Goal: Task Accomplishment & Management: Manage account settings

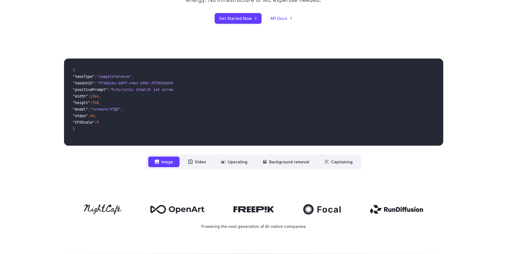
scroll to position [136, 0]
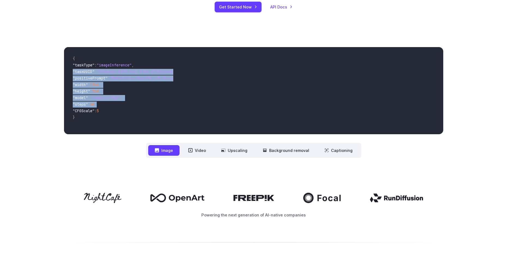
drag, startPoint x: 117, startPoint y: 100, endPoint x: 72, endPoint y: 73, distance: 52.8
click at [72, 73] on code "{ "taskType" : "imageInference" , "taskUUID" : "7f3ebcb6-b897-49e1-b98c-f5789d2…" at bounding box center [120, 90] width 105 height 78
click at [112, 103] on span ""steps" : 40 ," at bounding box center [121, 105] width 96 height 7
click at [201, 152] on button "Video" at bounding box center [197, 150] width 31 height 11
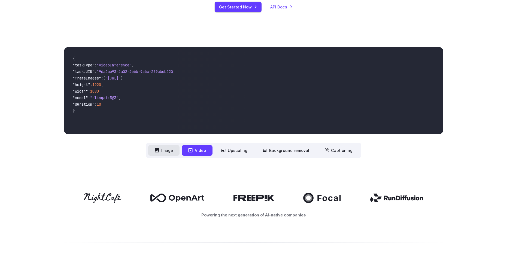
click at [170, 151] on button "Image" at bounding box center [163, 150] width 31 height 11
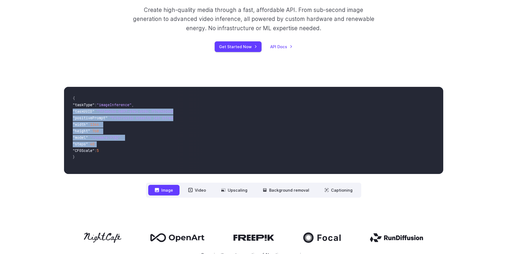
scroll to position [27, 0]
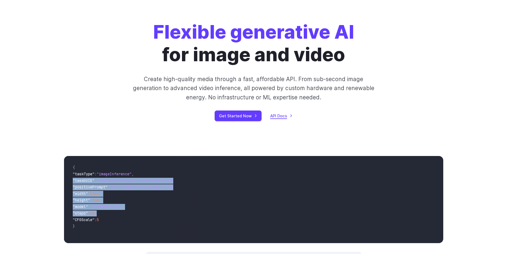
click at [278, 115] on link "API Docs" at bounding box center [281, 116] width 22 height 6
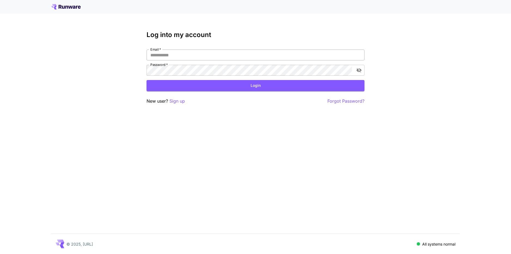
click at [207, 55] on input "Email   *" at bounding box center [255, 55] width 218 height 11
click at [182, 102] on p "Sign up" at bounding box center [177, 101] width 16 height 7
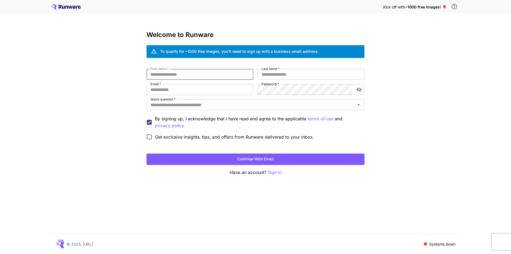
click at [203, 75] on input "First name   *" at bounding box center [199, 74] width 107 height 11
type input "********"
type input "*****"
type input "**********"
click at [181, 107] on input "Quick question   *" at bounding box center [251, 105] width 206 height 8
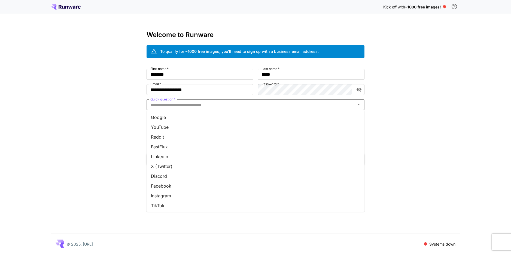
click at [176, 119] on li "Google" at bounding box center [255, 117] width 218 height 10
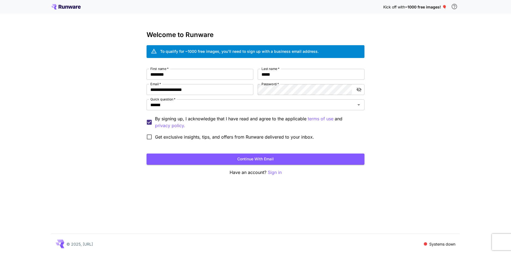
click at [195, 135] on span "Get exclusive insights, tips, and offers from Runware delivered to your inbox." at bounding box center [234, 137] width 159 height 7
click at [211, 136] on span "Get exclusive insights, tips, and offers from Runware delivered to your inbox." at bounding box center [234, 137] width 159 height 7
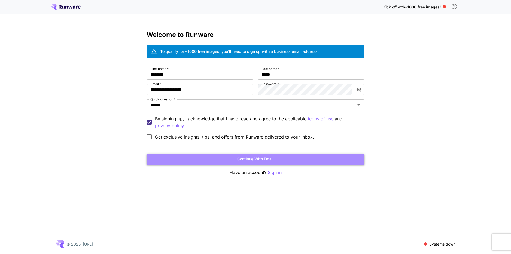
click at [222, 158] on button "Continue with email" at bounding box center [255, 159] width 218 height 11
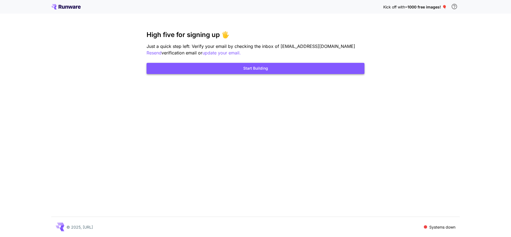
click at [261, 72] on button "Start Building" at bounding box center [255, 68] width 218 height 11
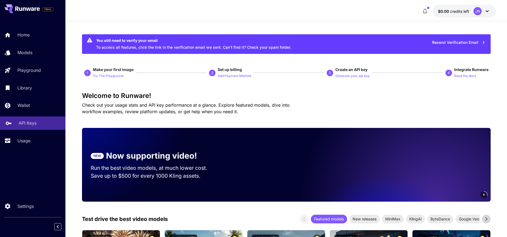
click at [34, 124] on p "API Keys" at bounding box center [28, 123] width 18 height 7
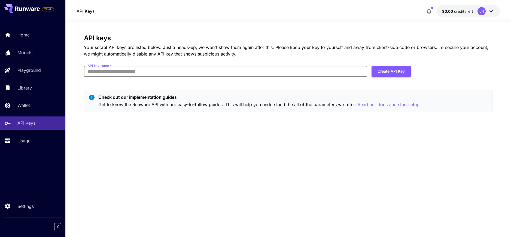
click at [166, 69] on input "API key name   *" at bounding box center [225, 71] width 283 height 11
click at [383, 73] on button "Create API Key" at bounding box center [390, 71] width 39 height 11
click at [227, 71] on input "API key name   *" at bounding box center [225, 71] width 283 height 11
type input "*****"
click at [395, 70] on button "Create API Key" at bounding box center [390, 71] width 39 height 11
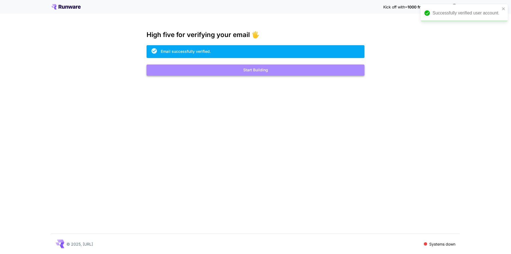
click at [247, 74] on button "Start Building" at bounding box center [255, 70] width 218 height 11
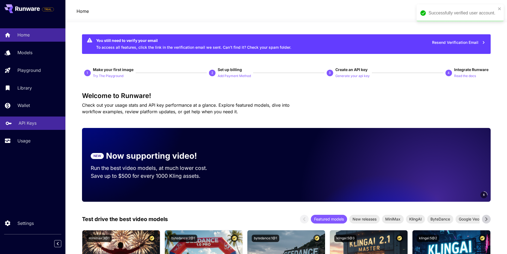
click at [38, 122] on div "API Keys" at bounding box center [40, 123] width 42 height 7
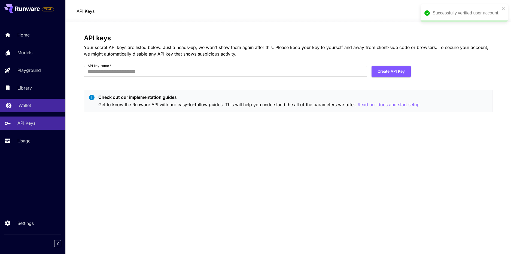
click at [33, 109] on link "Wallet" at bounding box center [32, 105] width 65 height 13
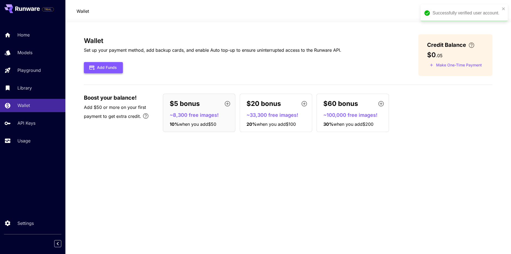
click at [106, 69] on button "Add Funds" at bounding box center [103, 67] width 39 height 11
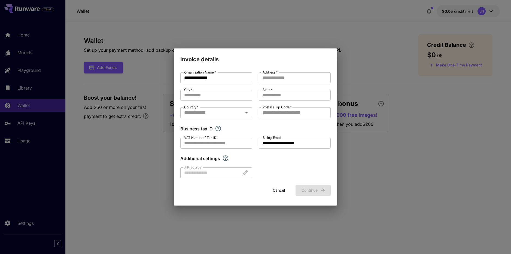
click at [230, 171] on div at bounding box center [216, 172] width 72 height 11
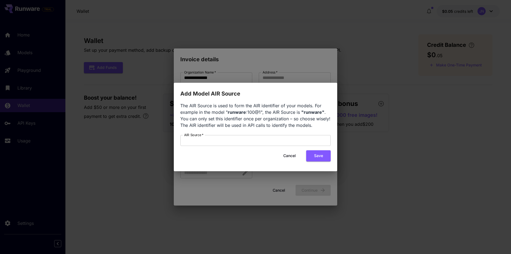
click at [283, 155] on button "Cancel" at bounding box center [289, 155] width 25 height 11
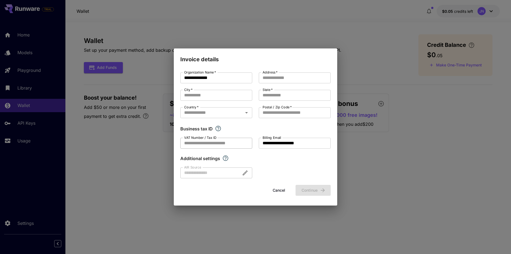
click at [235, 144] on input "VAT Number / Tax ID" at bounding box center [216, 143] width 72 height 11
click at [275, 190] on button "Cancel" at bounding box center [279, 190] width 25 height 11
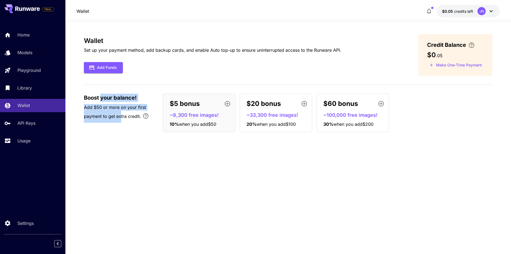
drag, startPoint x: 102, startPoint y: 98, endPoint x: 121, endPoint y: 124, distance: 32.7
click at [121, 124] on div "Boost your balance! Add $50 or more on your first payment to get extra credit. …" at bounding box center [288, 113] width 408 height 38
click at [117, 153] on div "Wallet Set up your payment method, add backup cards, and enable Auto top-up to …" at bounding box center [288, 138] width 408 height 208
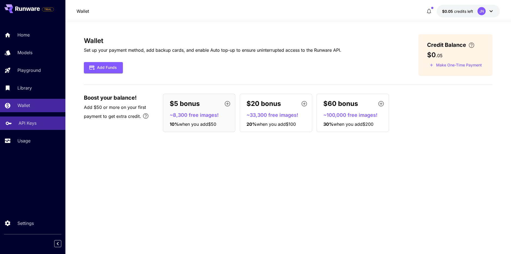
click at [26, 124] on p "API Keys" at bounding box center [28, 123] width 18 height 7
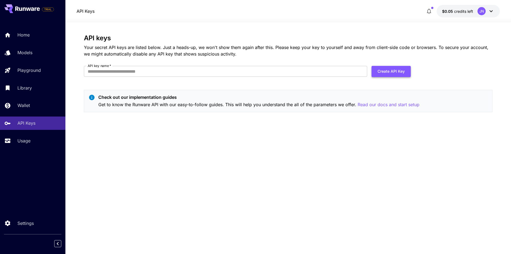
click at [380, 72] on button "Create API Key" at bounding box center [390, 71] width 39 height 11
click at [230, 78] on form "API key name   * API key name   * Create API Key" at bounding box center [247, 73] width 327 height 15
click at [225, 77] on input "API key name   *" at bounding box center [225, 71] width 283 height 11
type input "*****"
click at [399, 69] on button "Create API Key" at bounding box center [390, 71] width 39 height 11
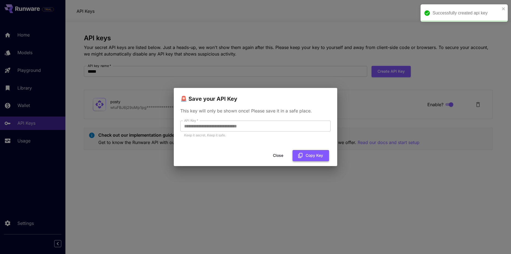
click at [310, 154] on button "Copy Key" at bounding box center [310, 155] width 36 height 11
click at [282, 157] on button "Close" at bounding box center [282, 155] width 25 height 11
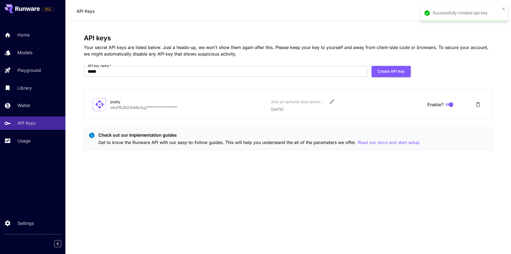
click at [137, 30] on div "**********" at bounding box center [288, 138] width 408 height 232
click at [427, 11] on icon "button" at bounding box center [429, 11] width 7 height 7
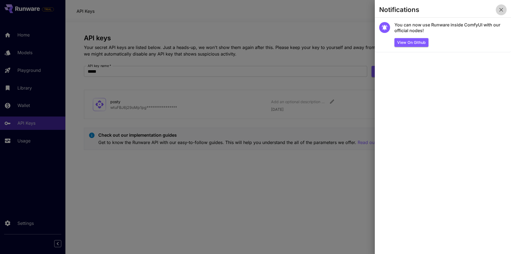
click at [503, 11] on icon "button" at bounding box center [501, 10] width 7 height 7
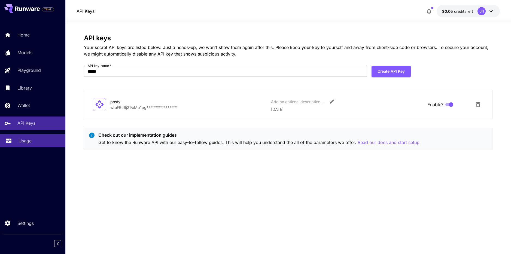
click at [35, 141] on div "Usage" at bounding box center [40, 141] width 42 height 7
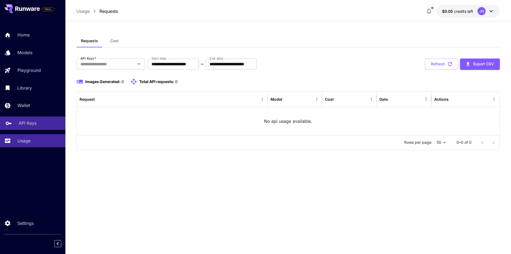
click at [35, 126] on p "API Keys" at bounding box center [28, 123] width 18 height 7
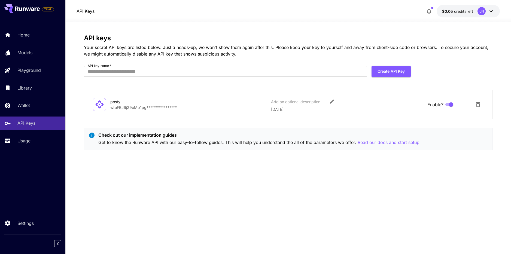
click at [157, 107] on p "**********" at bounding box center [188, 108] width 156 height 6
click at [150, 111] on div "**********" at bounding box center [288, 105] width 390 height 16
click at [477, 104] on icon "Delete API Key" at bounding box center [478, 104] width 4 height 5
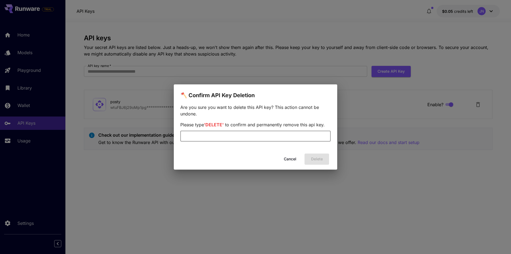
click at [289, 141] on input "text" at bounding box center [255, 136] width 150 height 11
type input "******"
click at [313, 162] on button "Delete" at bounding box center [316, 159] width 25 height 11
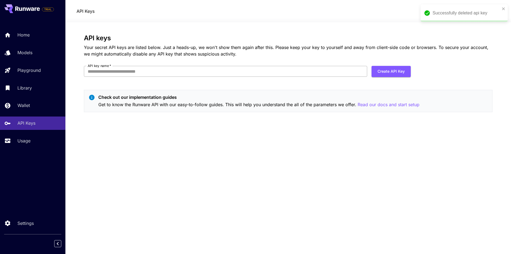
click at [275, 71] on input "API key name   *" at bounding box center [225, 71] width 283 height 11
type input "*****"
click at [397, 71] on button "Create API Key" at bounding box center [390, 71] width 39 height 11
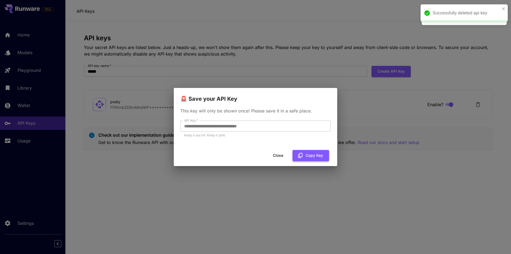
click at [301, 157] on icon "button" at bounding box center [300, 155] width 4 height 5
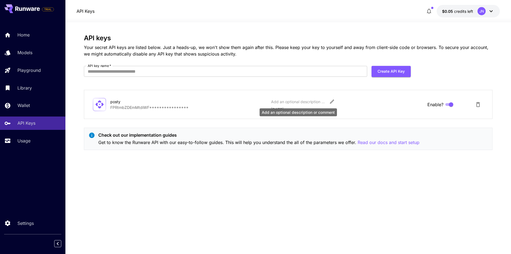
click at [284, 104] on div "Add an optional description or comment" at bounding box center [298, 102] width 54 height 6
click at [144, 106] on p "**********" at bounding box center [188, 108] width 156 height 6
click at [93, 106] on div at bounding box center [99, 104] width 13 height 13
click at [102, 105] on icon at bounding box center [99, 104] width 8 height 8
click at [103, 105] on icon at bounding box center [99, 104] width 8 height 8
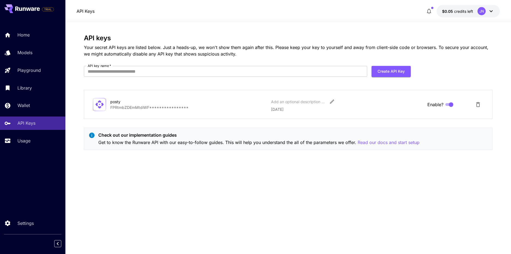
click at [476, 106] on icon "Delete API Key" at bounding box center [478, 104] width 4 height 5
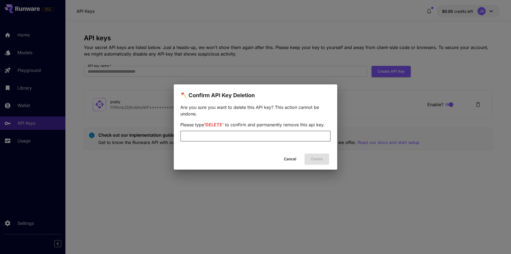
click at [276, 137] on input "text" at bounding box center [255, 136] width 150 height 11
type input "******"
click at [308, 161] on button "Delete" at bounding box center [316, 159] width 25 height 11
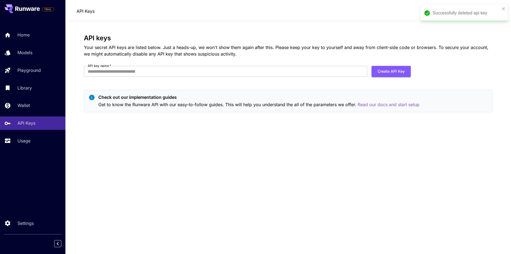
click at [329, 64] on div "API keys Your secret API keys are listed below. Just a heads-up, we won't show …" at bounding box center [288, 75] width 408 height 82
click at [320, 71] on input "API key name   *" at bounding box center [225, 71] width 283 height 11
type input "*****"
click at [396, 72] on button "Create API Key" at bounding box center [390, 71] width 39 height 11
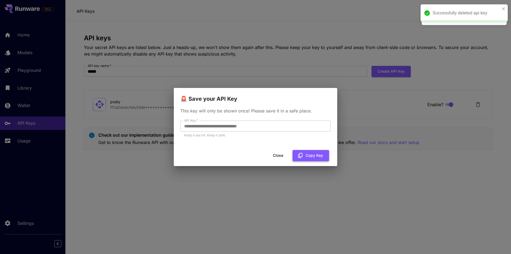
click at [302, 154] on icon "button" at bounding box center [300, 155] width 6 height 6
